Goal: Task Accomplishment & Management: Complete application form

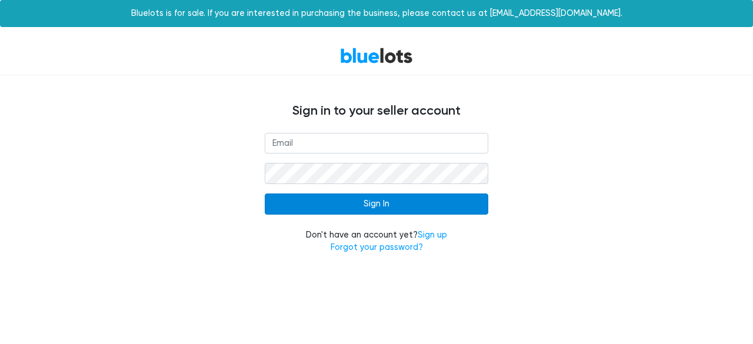
type input "[EMAIL_ADDRESS][DOMAIN_NAME]"
click at [406, 209] on input "Sign In" at bounding box center [376, 203] width 223 height 21
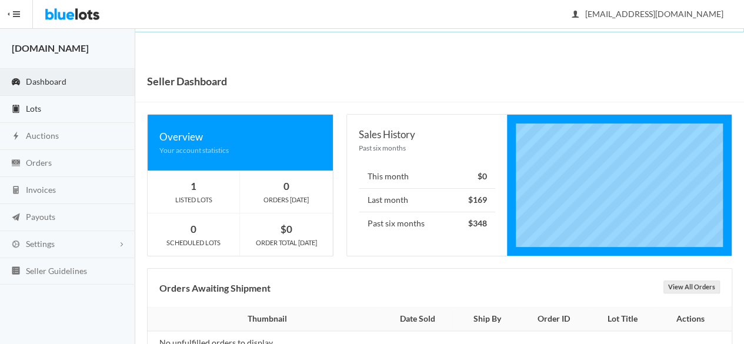
click at [48, 110] on link "Lots" at bounding box center [67, 109] width 135 height 27
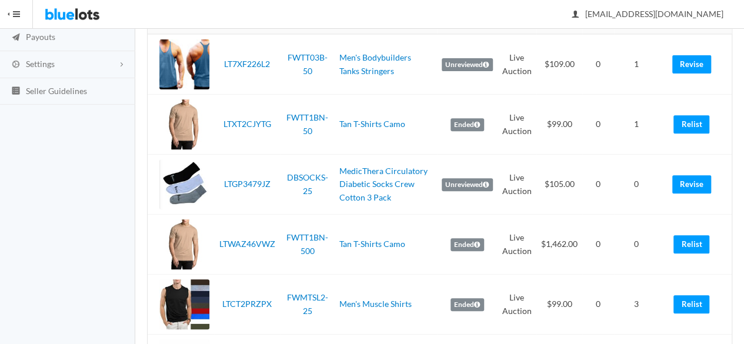
scroll to position [166, 0]
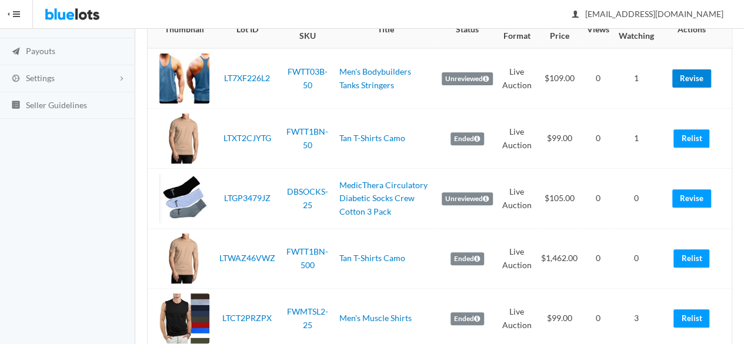
click at [684, 76] on link "Revise" at bounding box center [691, 78] width 39 height 18
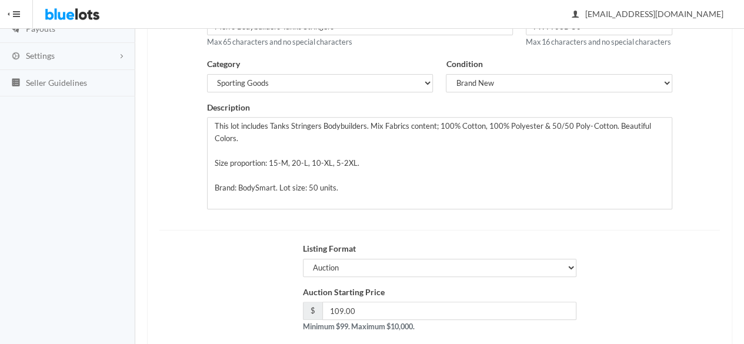
scroll to position [265, 0]
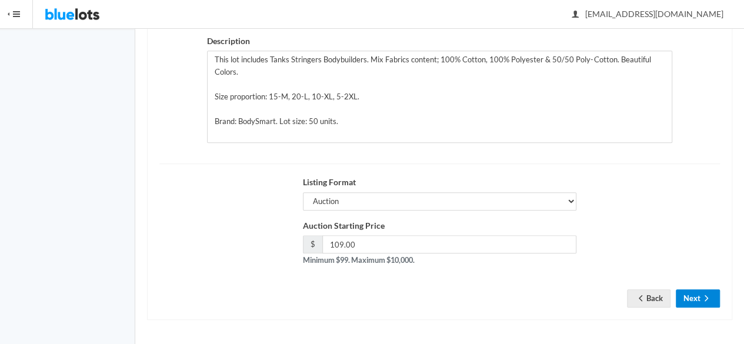
click at [695, 298] on button "Next" at bounding box center [698, 298] width 44 height 18
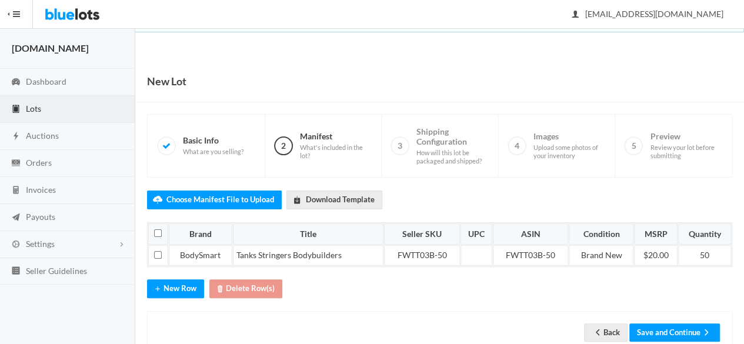
scroll to position [29, 0]
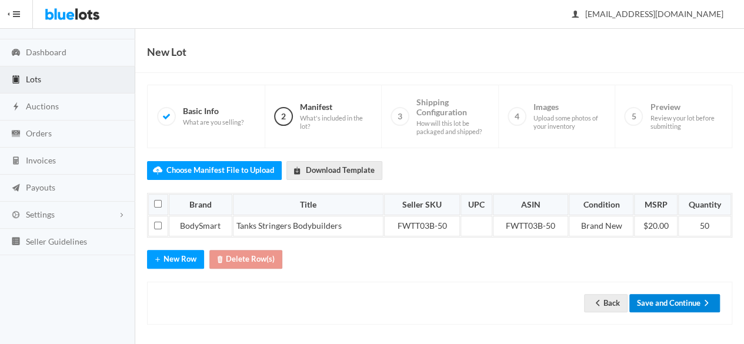
click at [686, 294] on button "Save and Continue" at bounding box center [674, 303] width 91 height 18
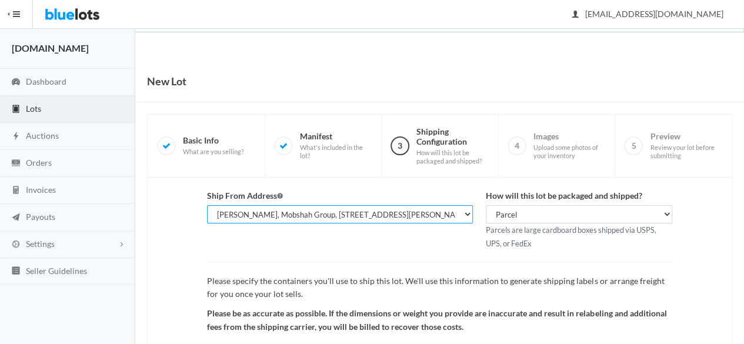
click at [373, 220] on select "[PERSON_NAME], [DOMAIN_NAME], [STREET_ADDRESS][PERSON_NAME] [PERSON_NAME], Mobs…" at bounding box center [340, 214] width 266 height 18
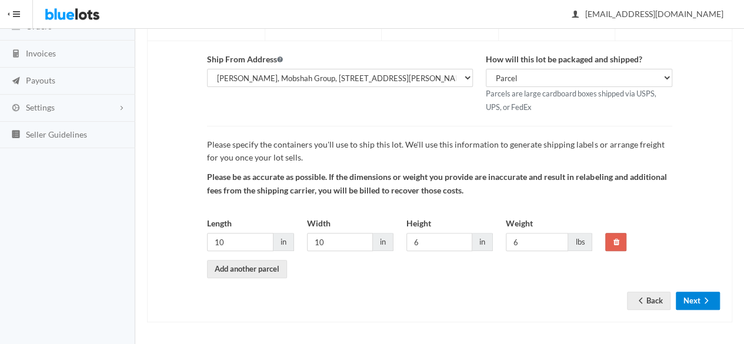
click at [698, 298] on button "Next" at bounding box center [698, 301] width 44 height 18
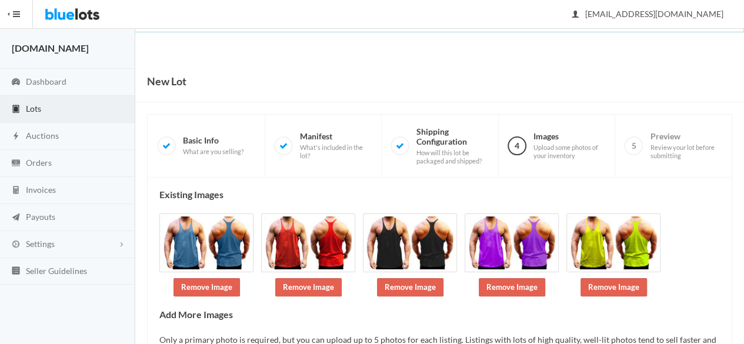
scroll to position [101, 0]
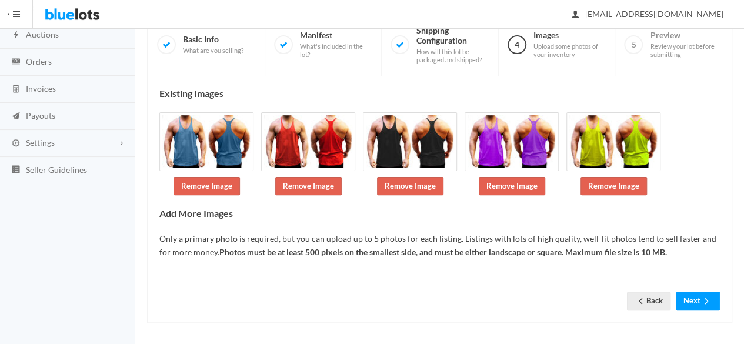
drag, startPoint x: 752, startPoint y: 158, endPoint x: 747, endPoint y: 262, distance: 104.2
click at [743, 243] on html "Bluelots is for sale. If you are interested in purchasing the business, please …" at bounding box center [372, 71] width 744 height 344
click at [704, 296] on icon "arrow forward" at bounding box center [706, 300] width 12 height 9
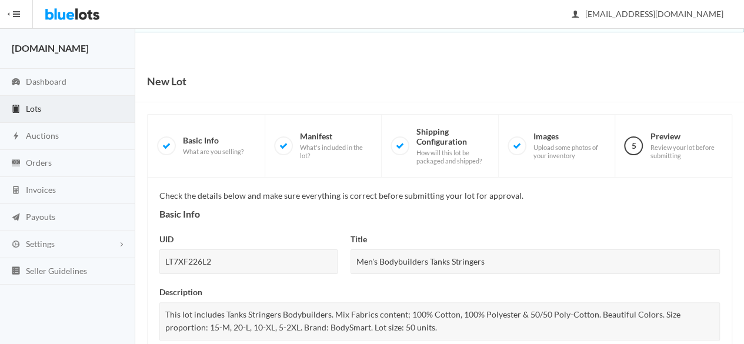
scroll to position [521, 0]
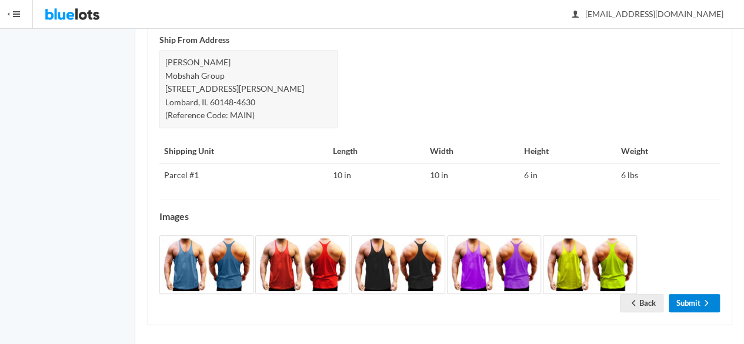
click at [701, 301] on icon "arrow forward" at bounding box center [706, 302] width 12 height 9
